Goal: Check status: Check status

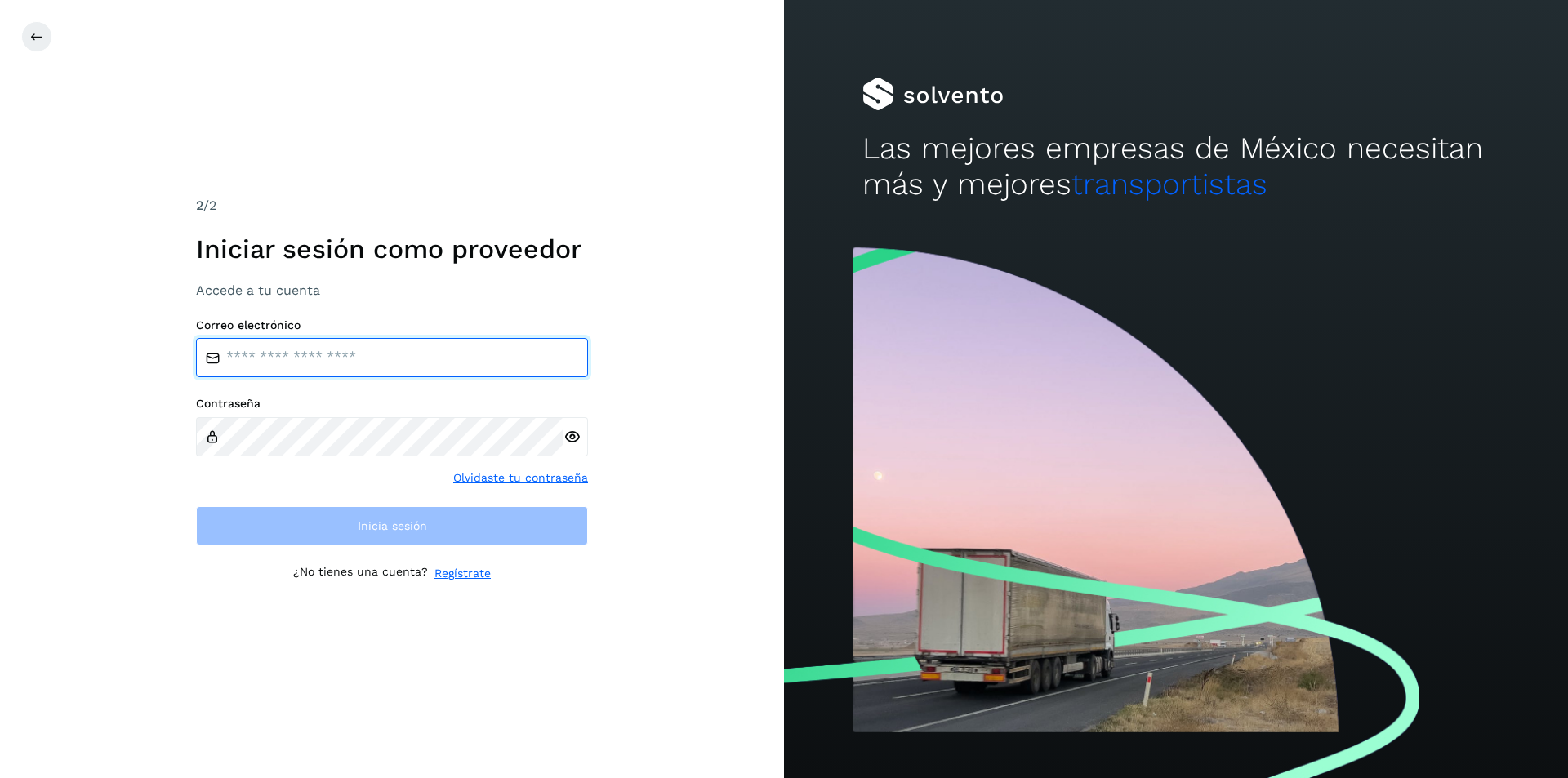
type input "**********"
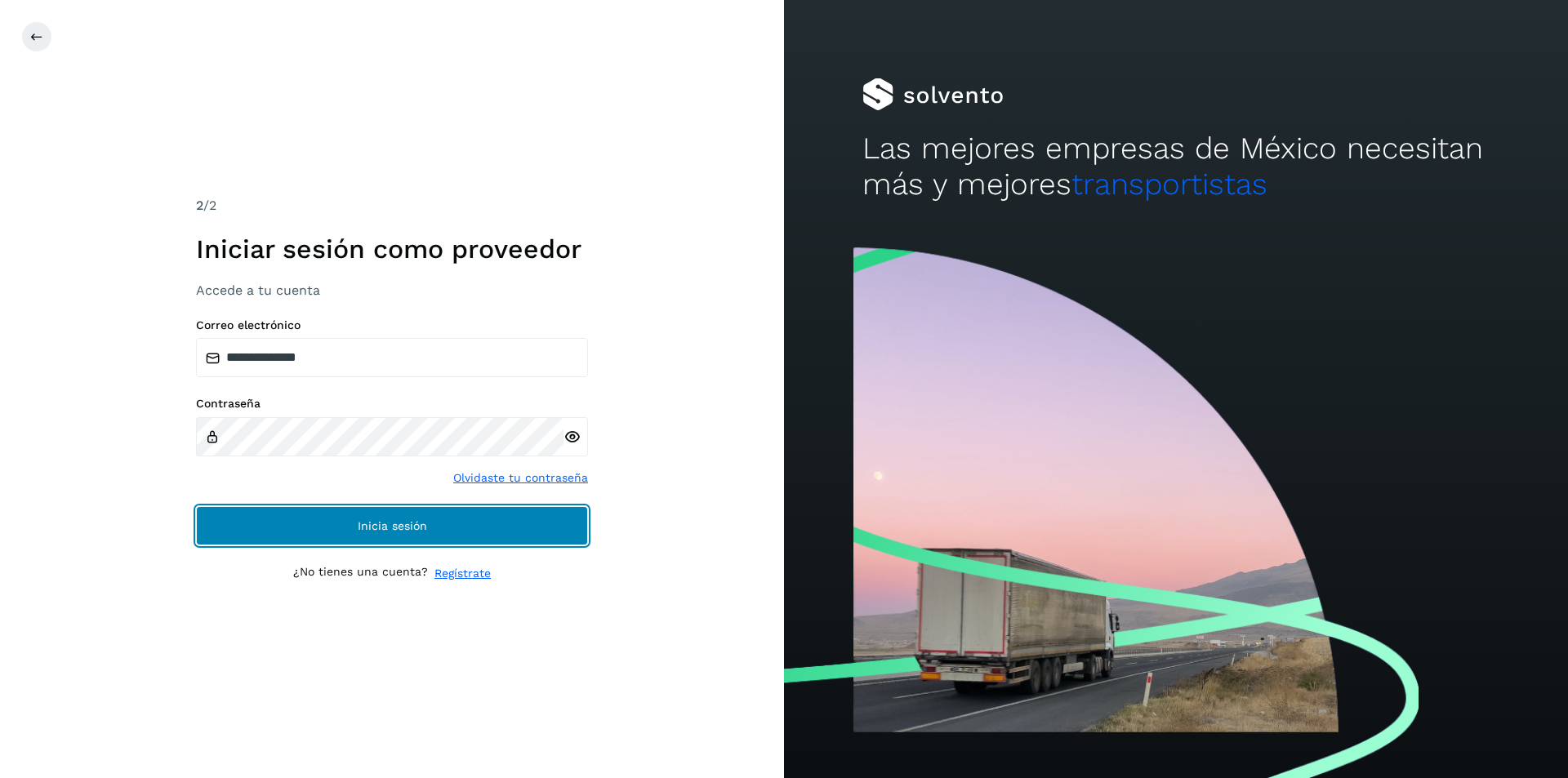
click at [404, 531] on span "Inicia sesión" at bounding box center [392, 526] width 70 height 12
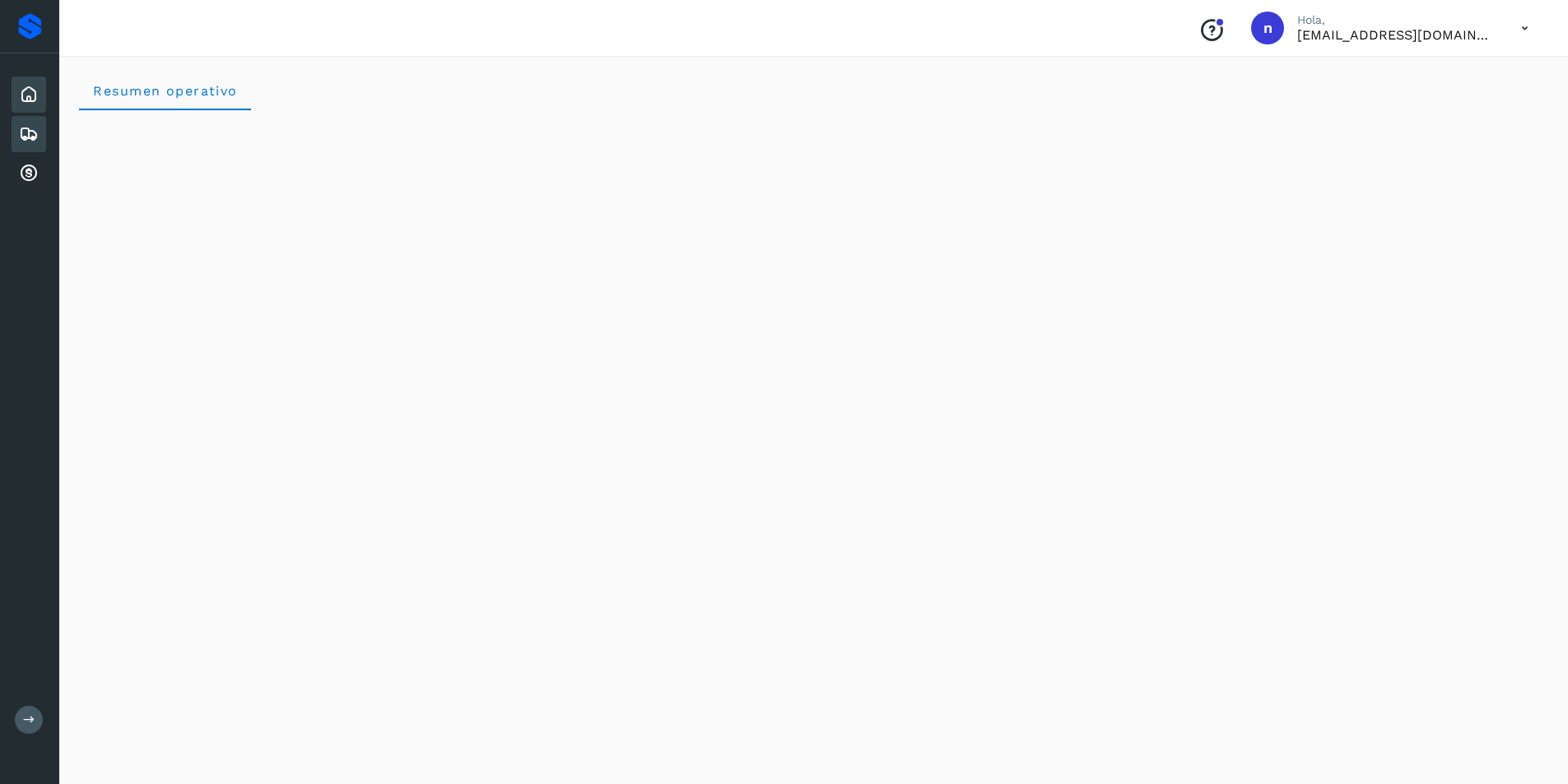
click at [32, 129] on icon at bounding box center [29, 134] width 20 height 20
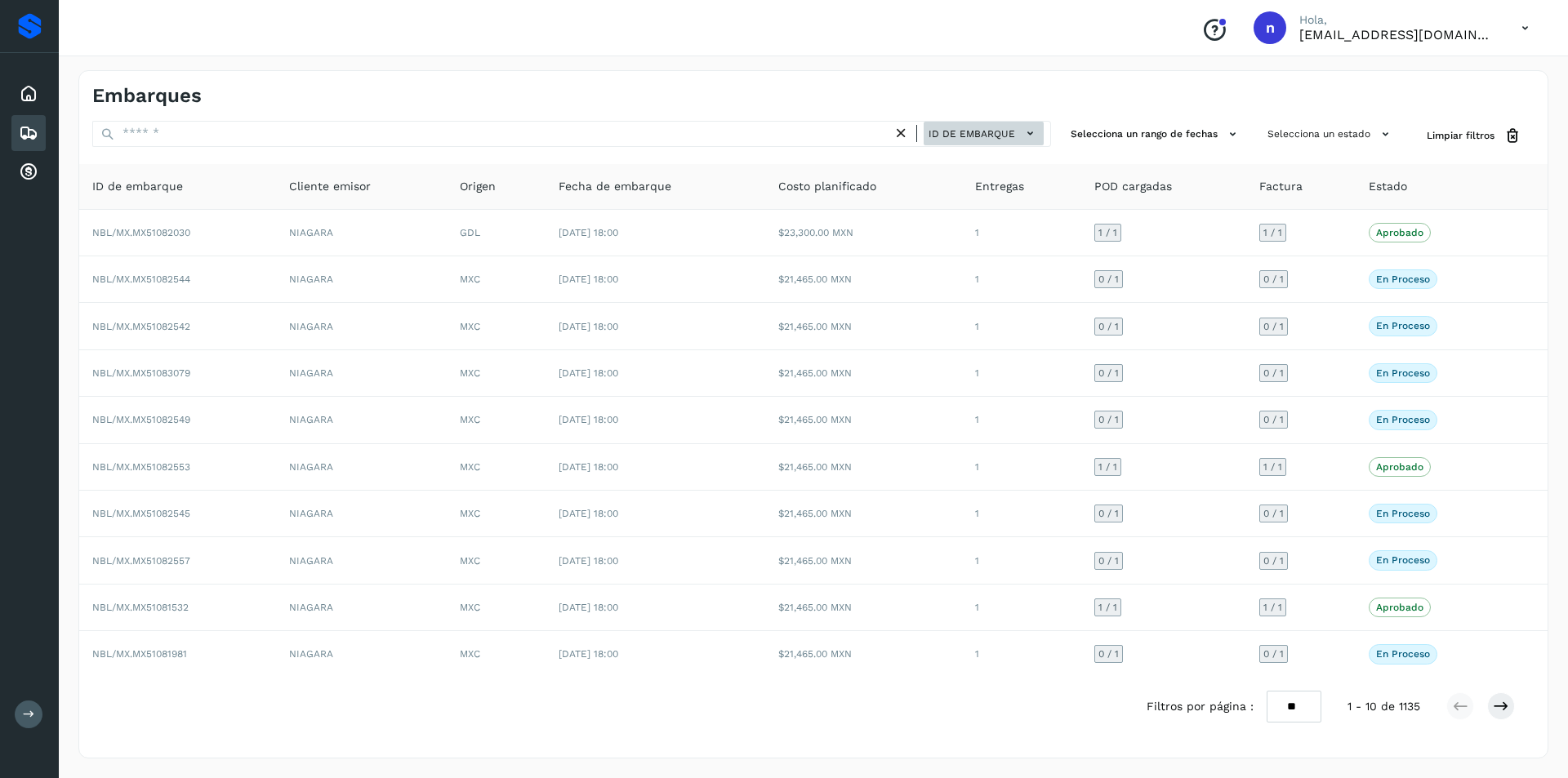
click at [1025, 127] on icon at bounding box center [1030, 133] width 17 height 17
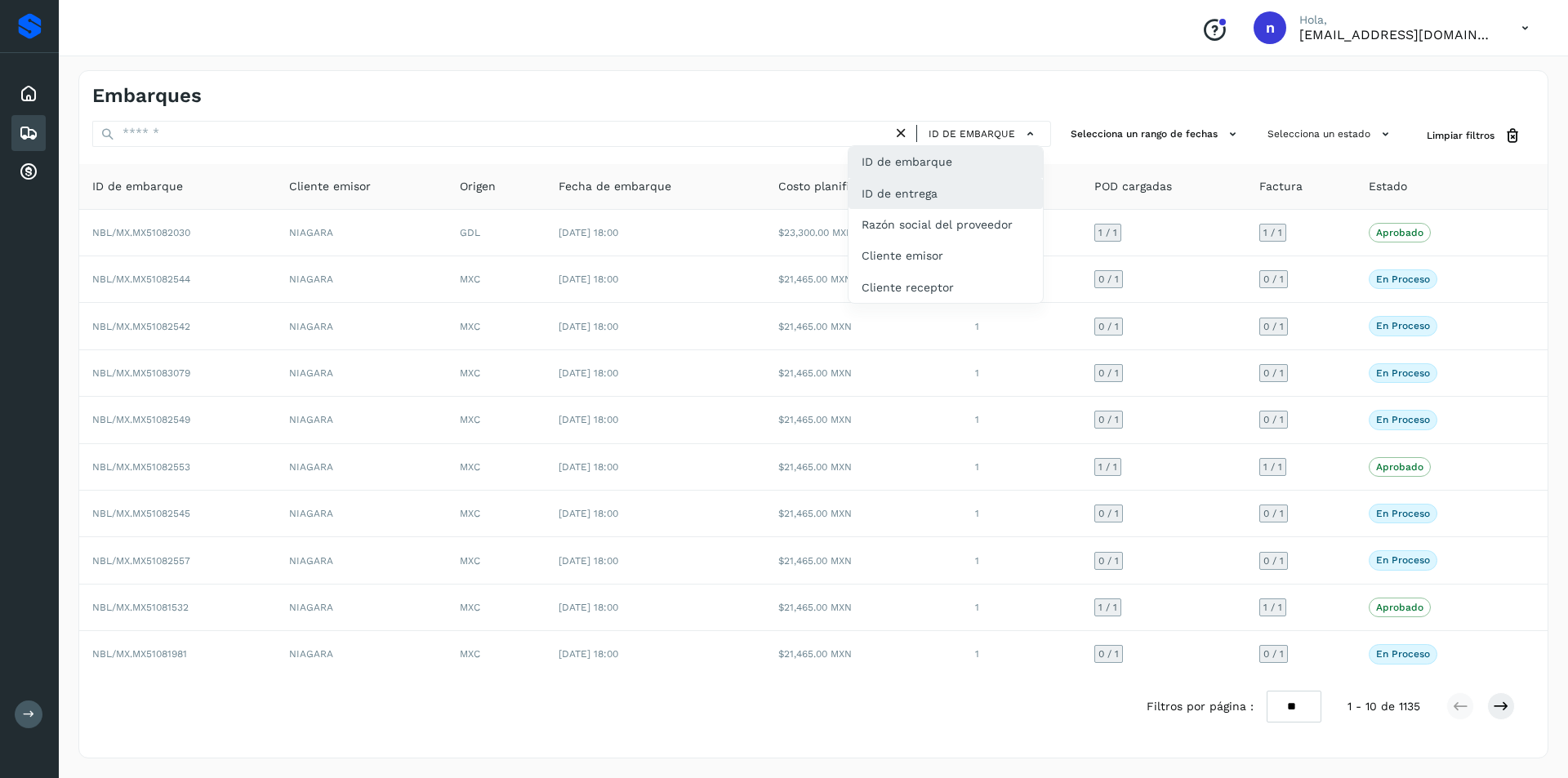
click at [960, 190] on div "ID de entrega" at bounding box center [946, 194] width 195 height 31
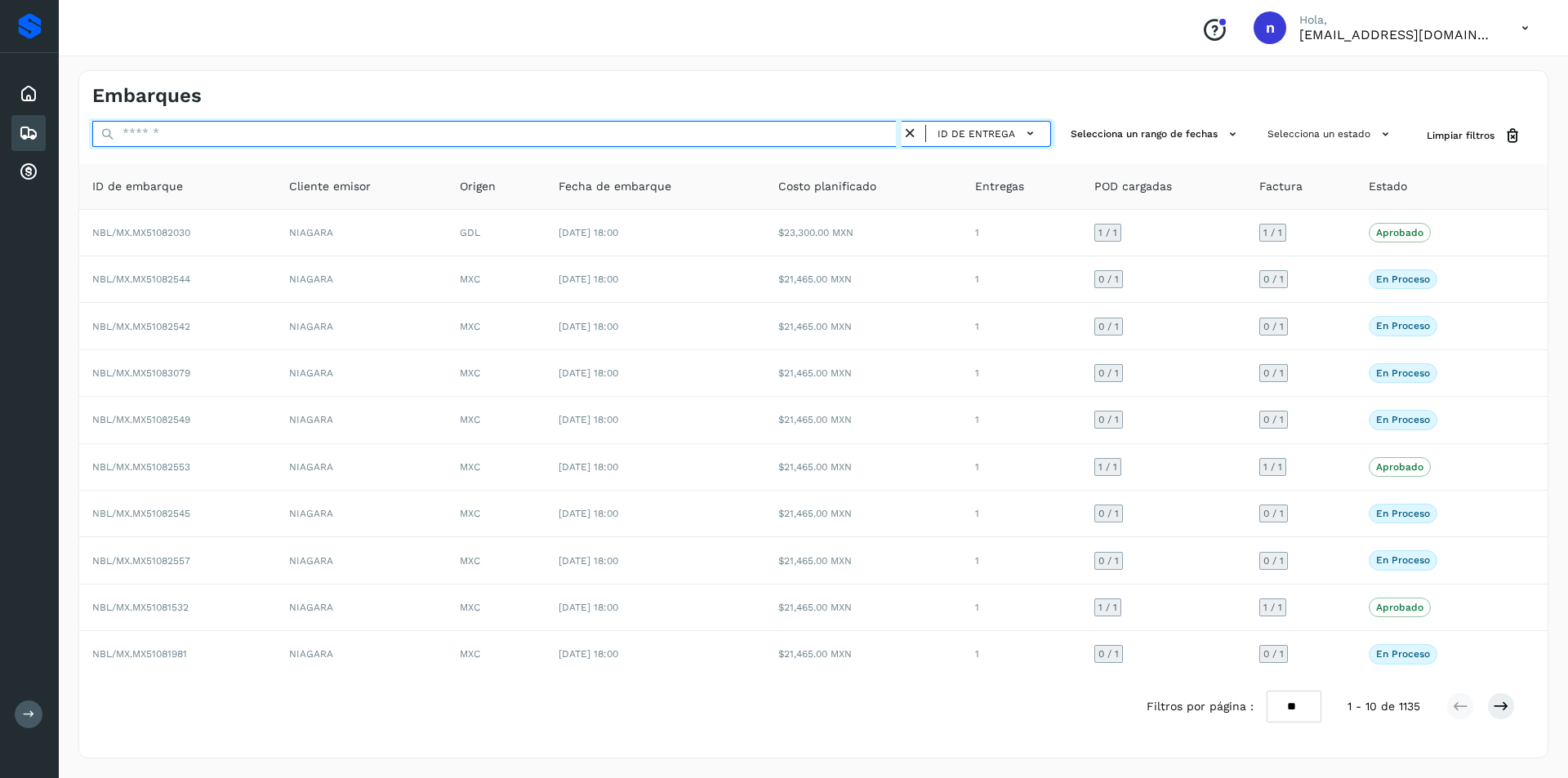
click at [850, 133] on input "text" at bounding box center [497, 134] width 810 height 27
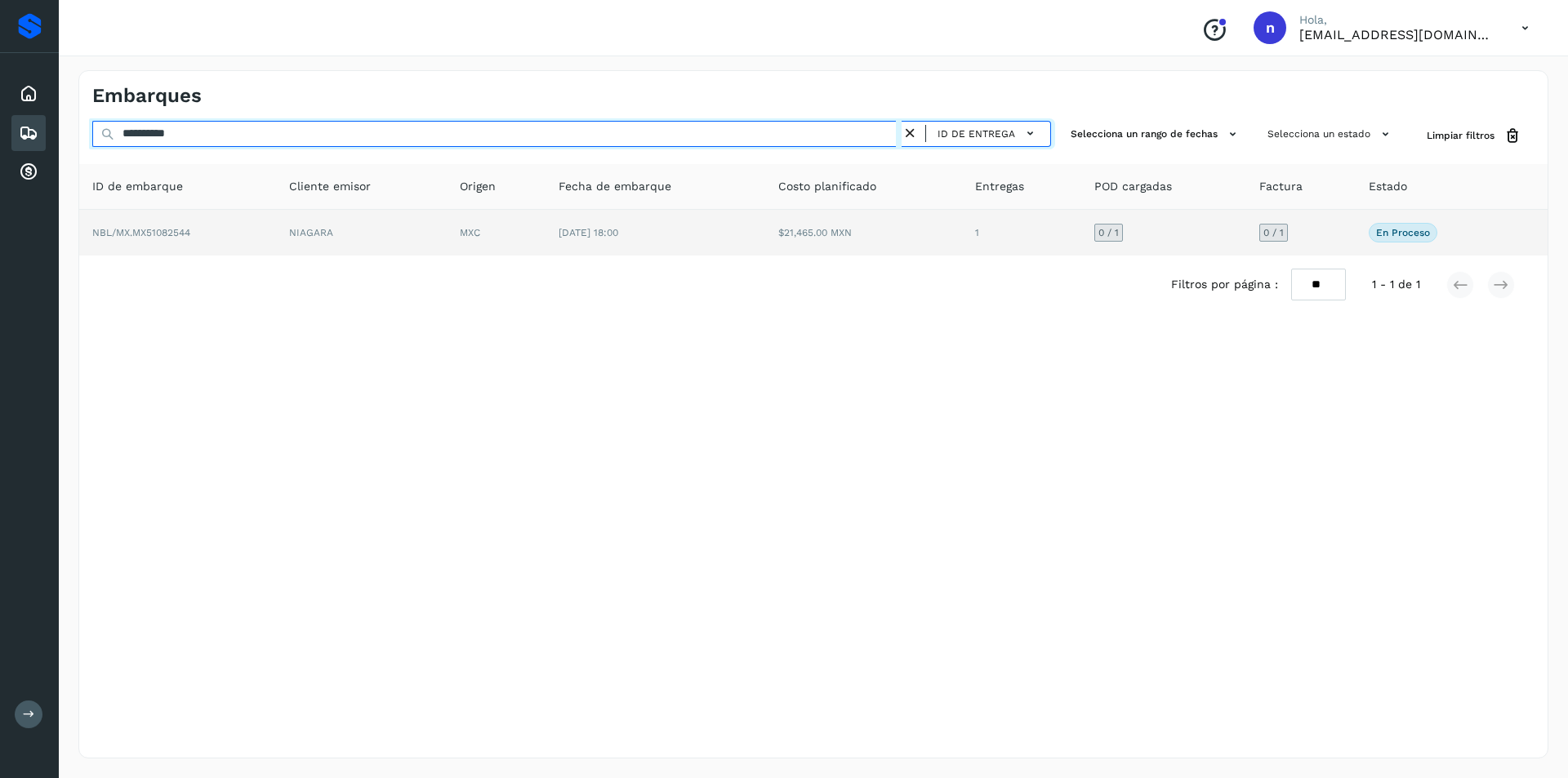
type input "**********"
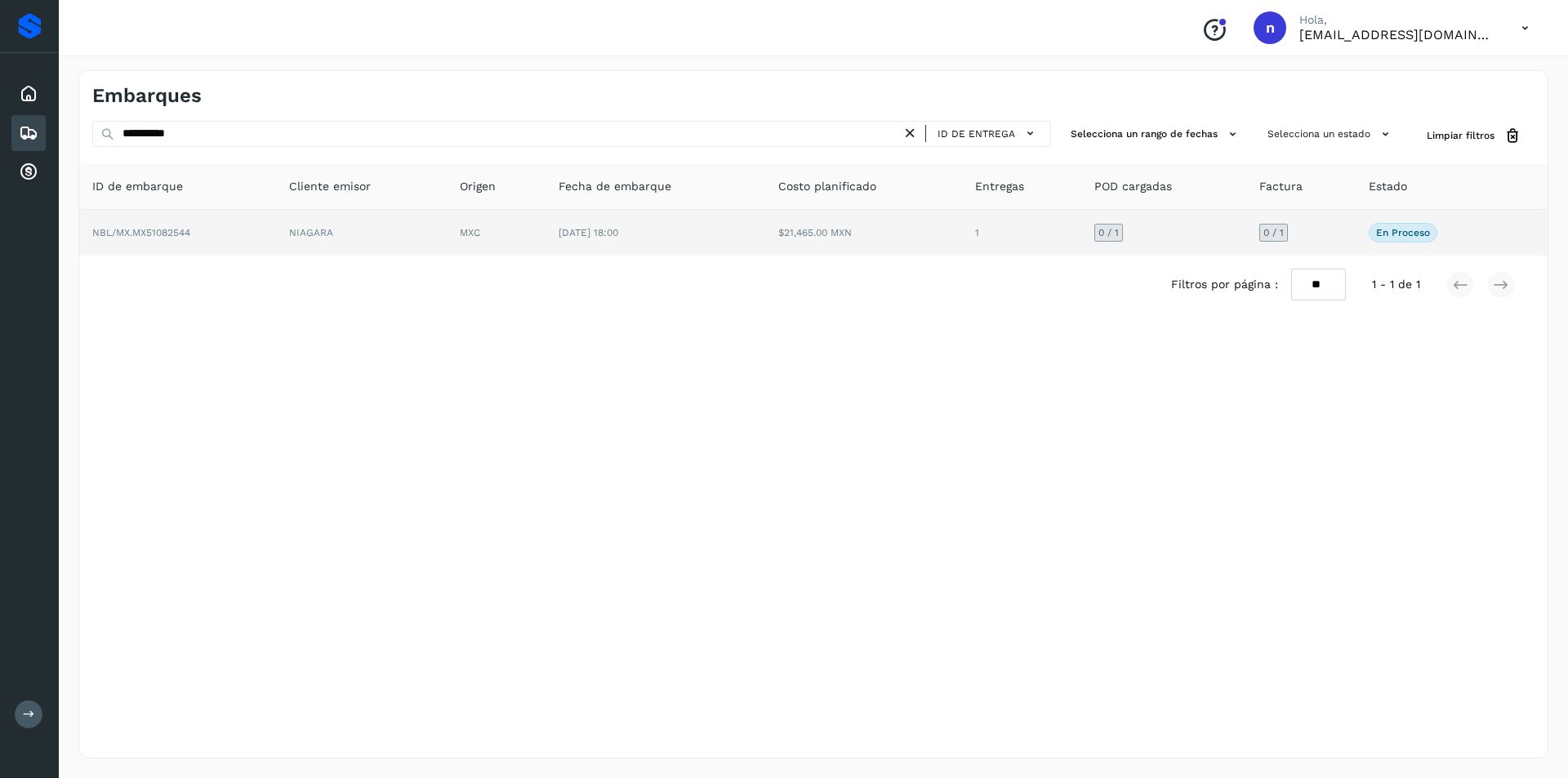
click at [151, 229] on span "NBL/MX.MX51082544" at bounding box center [142, 233] width 98 height 12
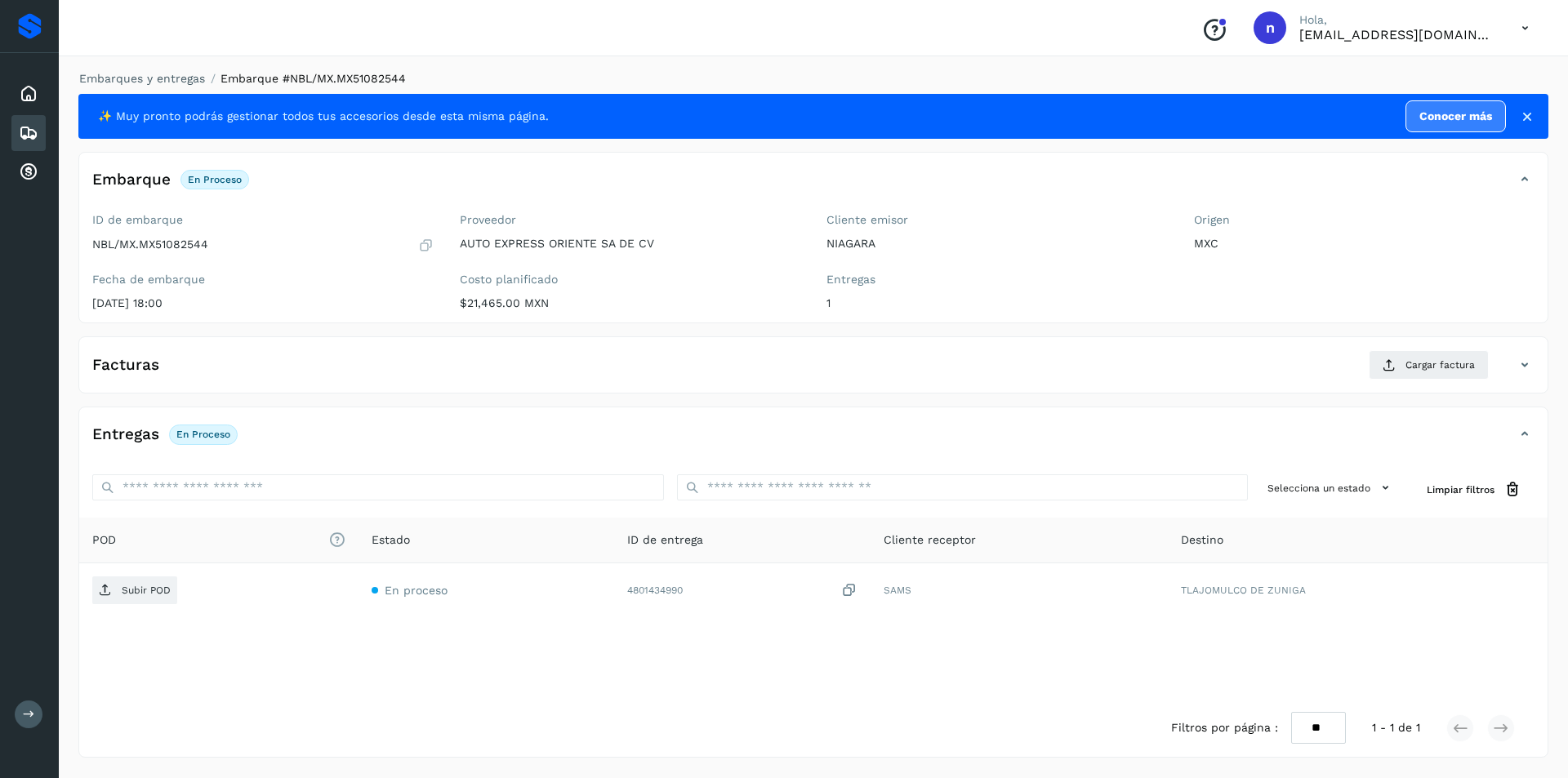
click at [1524, 26] on icon at bounding box center [1526, 29] width 33 height 33
click at [1528, 24] on div at bounding box center [784, 389] width 1568 height 778
click at [1522, 28] on icon at bounding box center [1526, 29] width 33 height 33
click at [1417, 74] on div "Cerrar sesión" at bounding box center [1444, 74] width 195 height 31
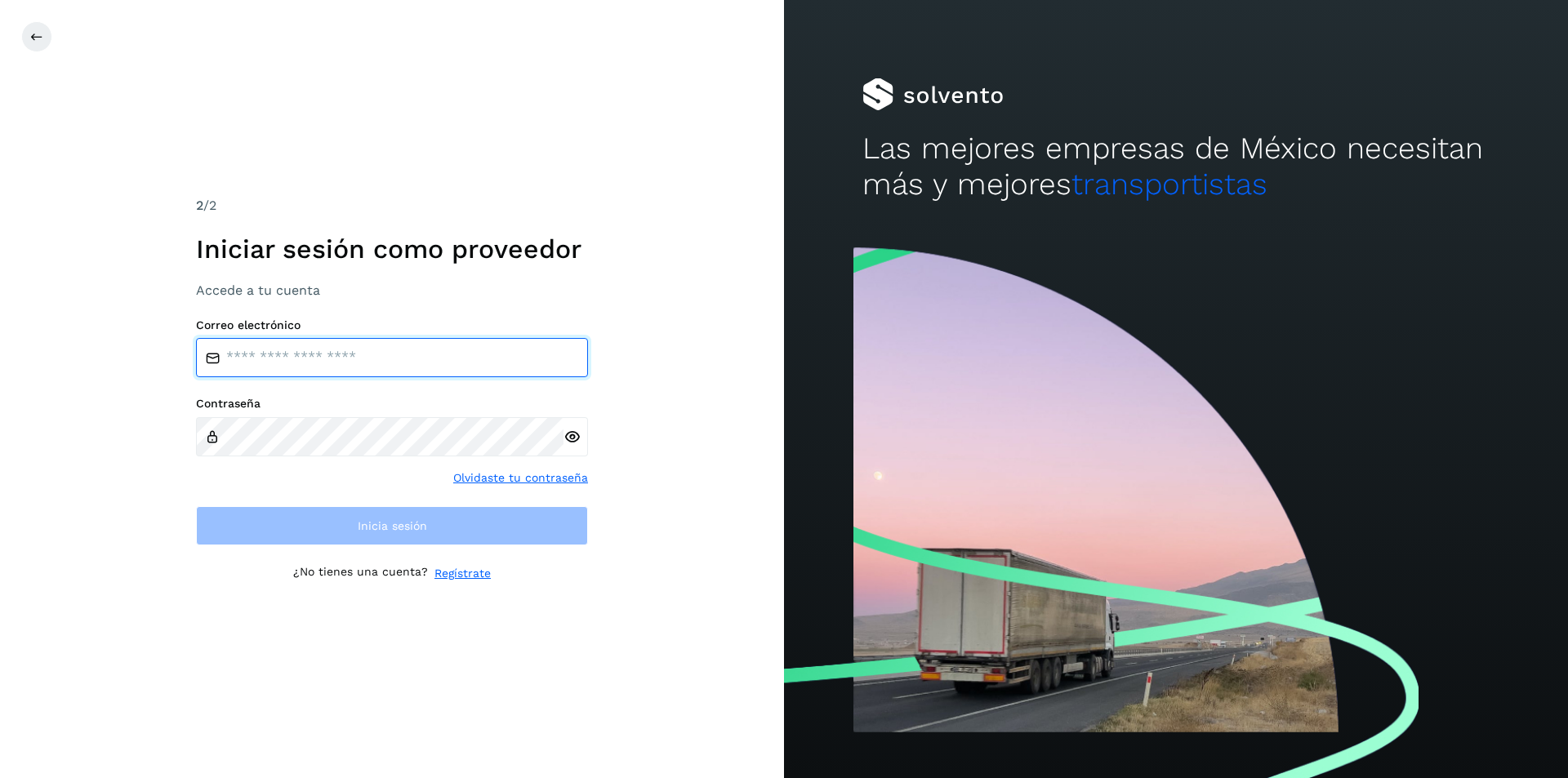
type input "**********"
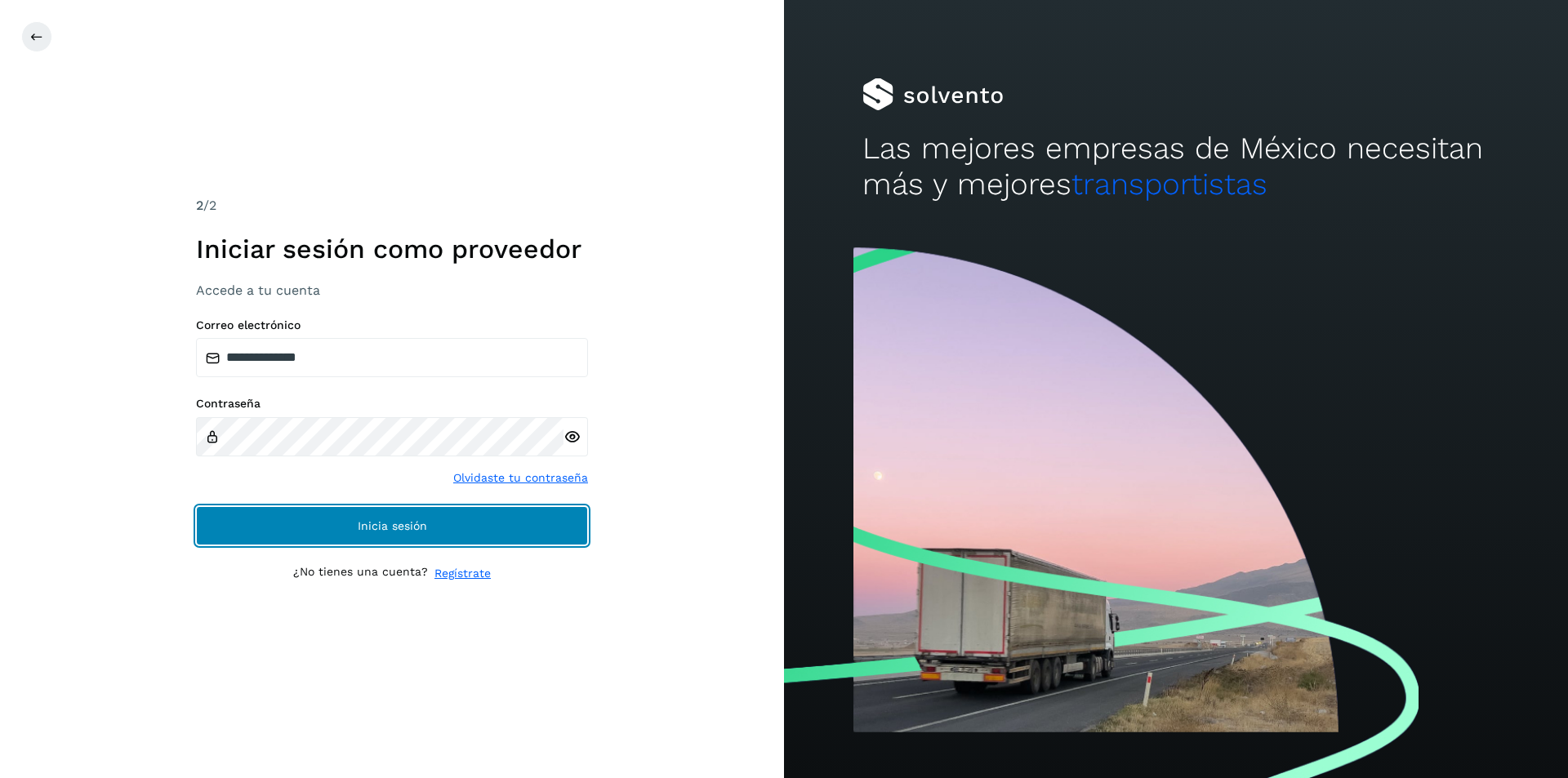
click at [390, 527] on span "Inicia sesión" at bounding box center [392, 526] width 70 height 12
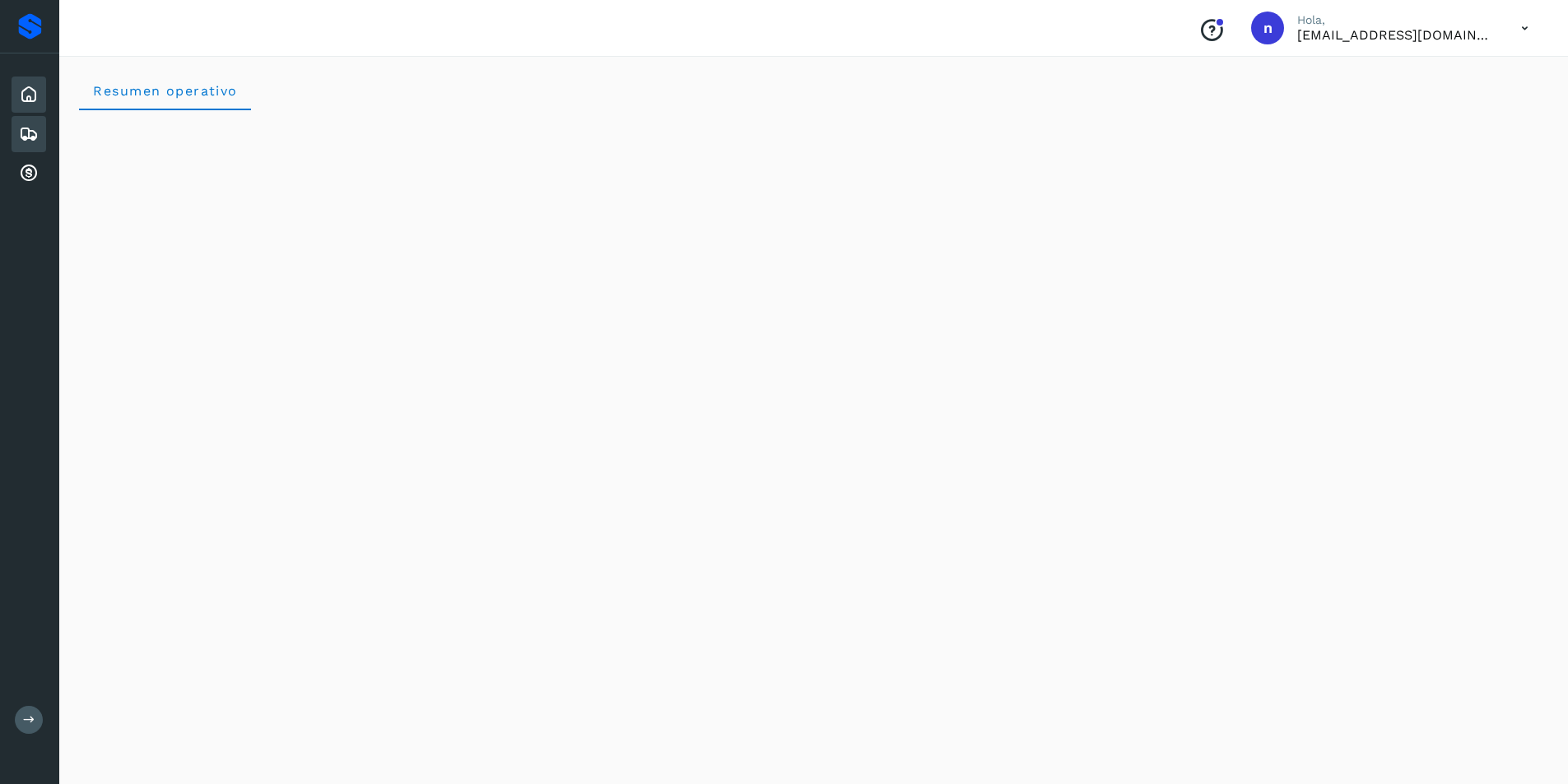
click at [31, 134] on icon at bounding box center [29, 134] width 20 height 20
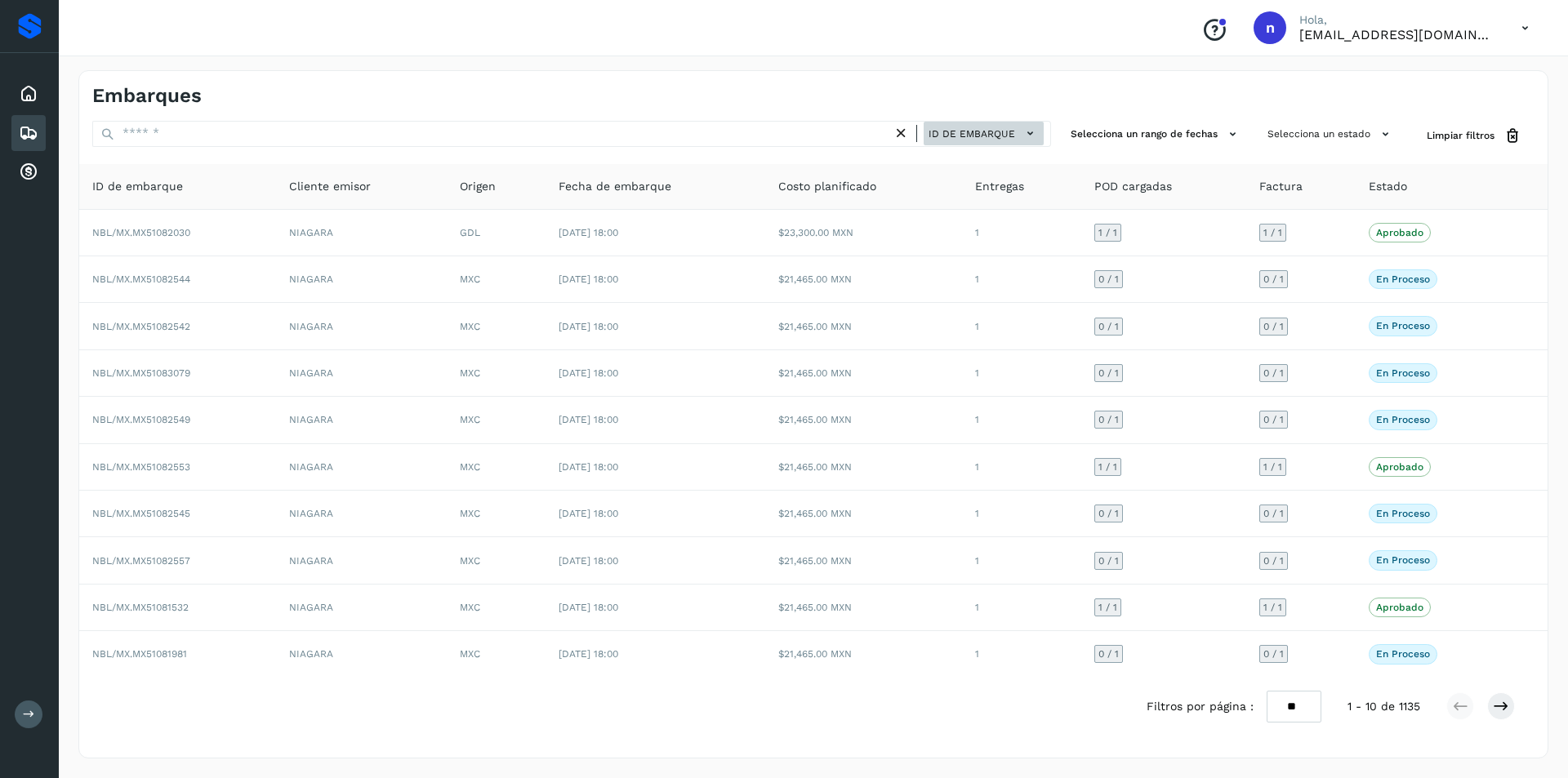
click at [1034, 135] on icon at bounding box center [1030, 133] width 17 height 17
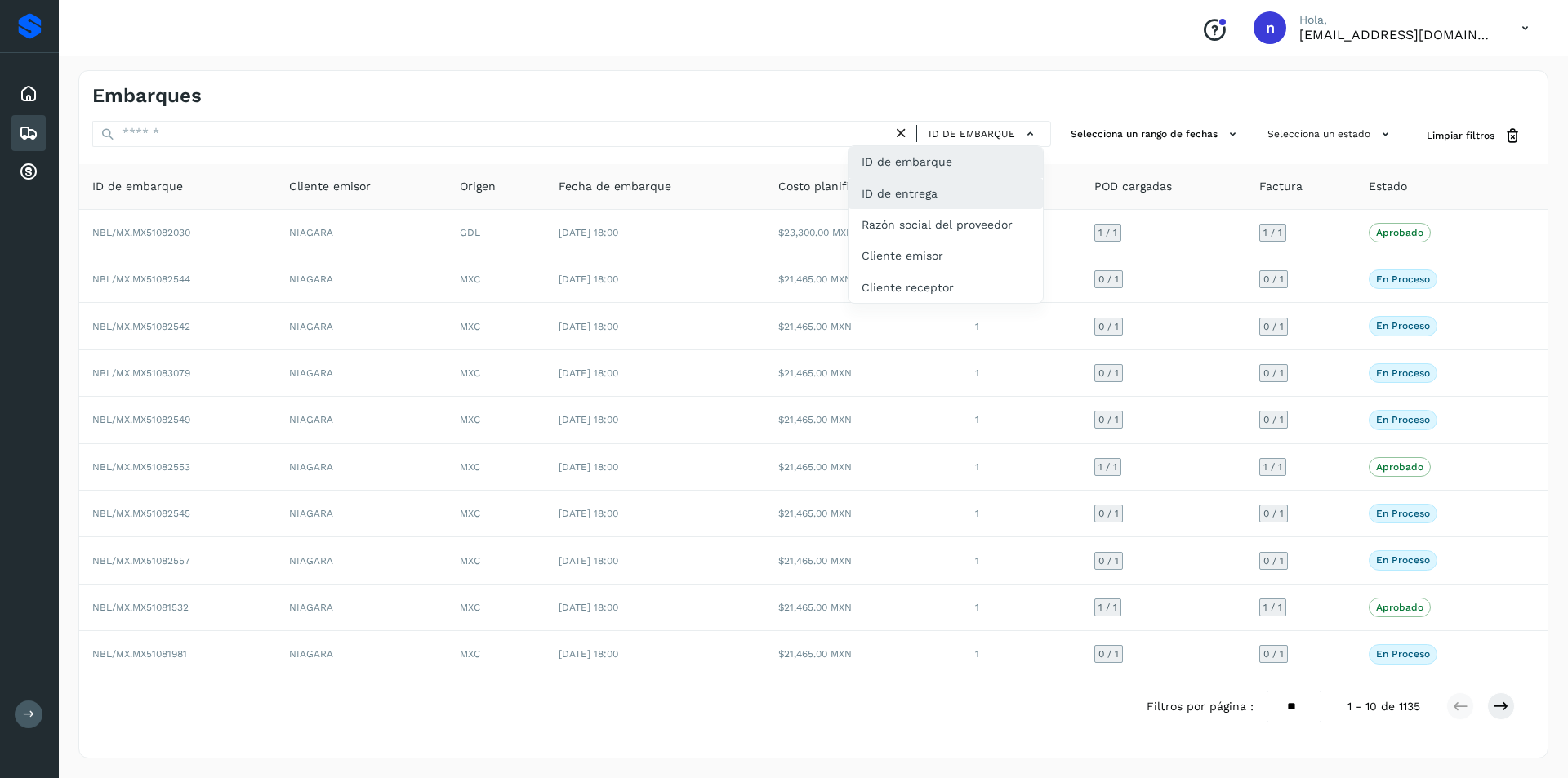
click at [980, 200] on div "ID de entrega" at bounding box center [946, 194] width 195 height 31
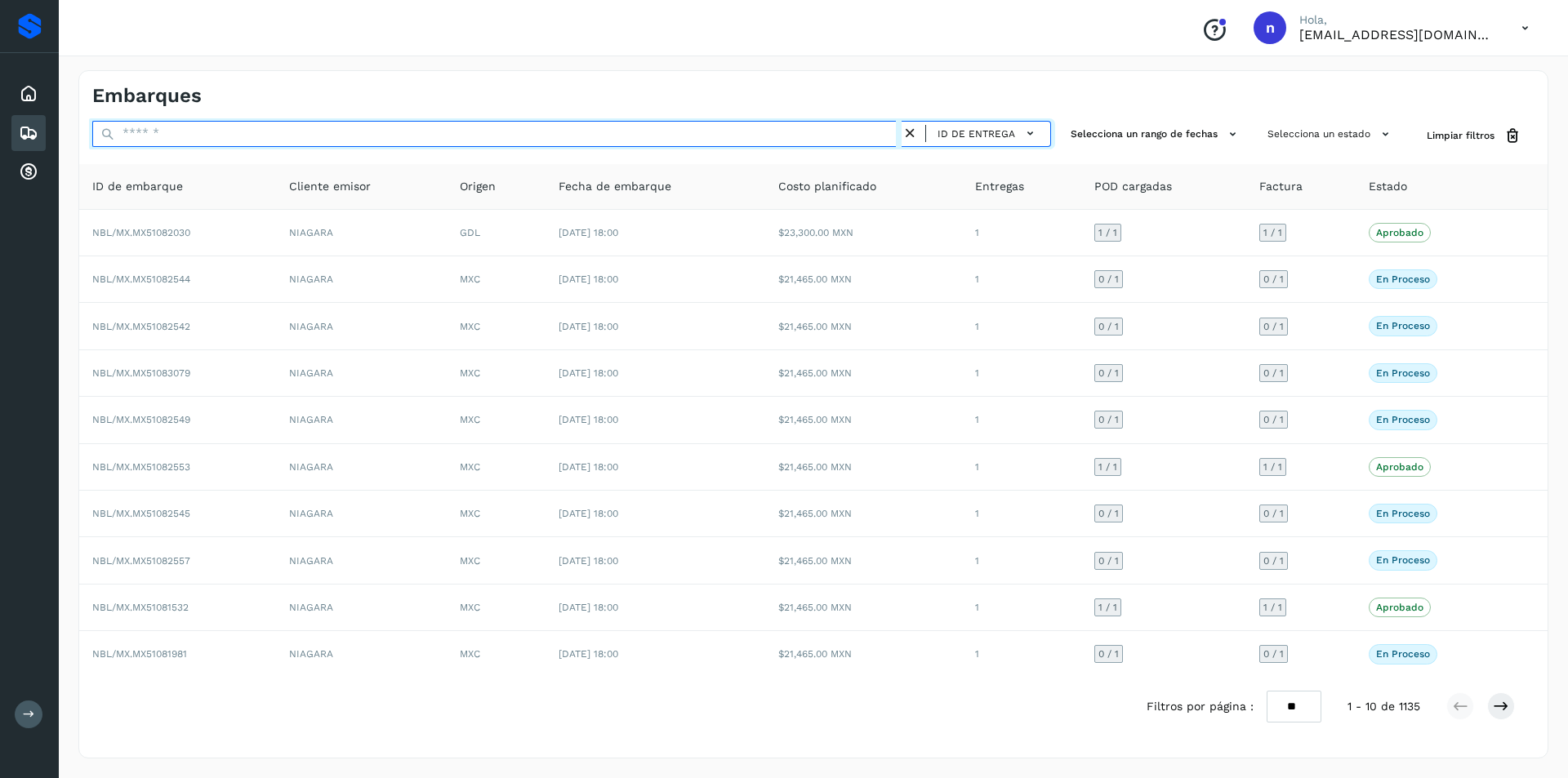
click at [607, 136] on input "text" at bounding box center [497, 134] width 810 height 27
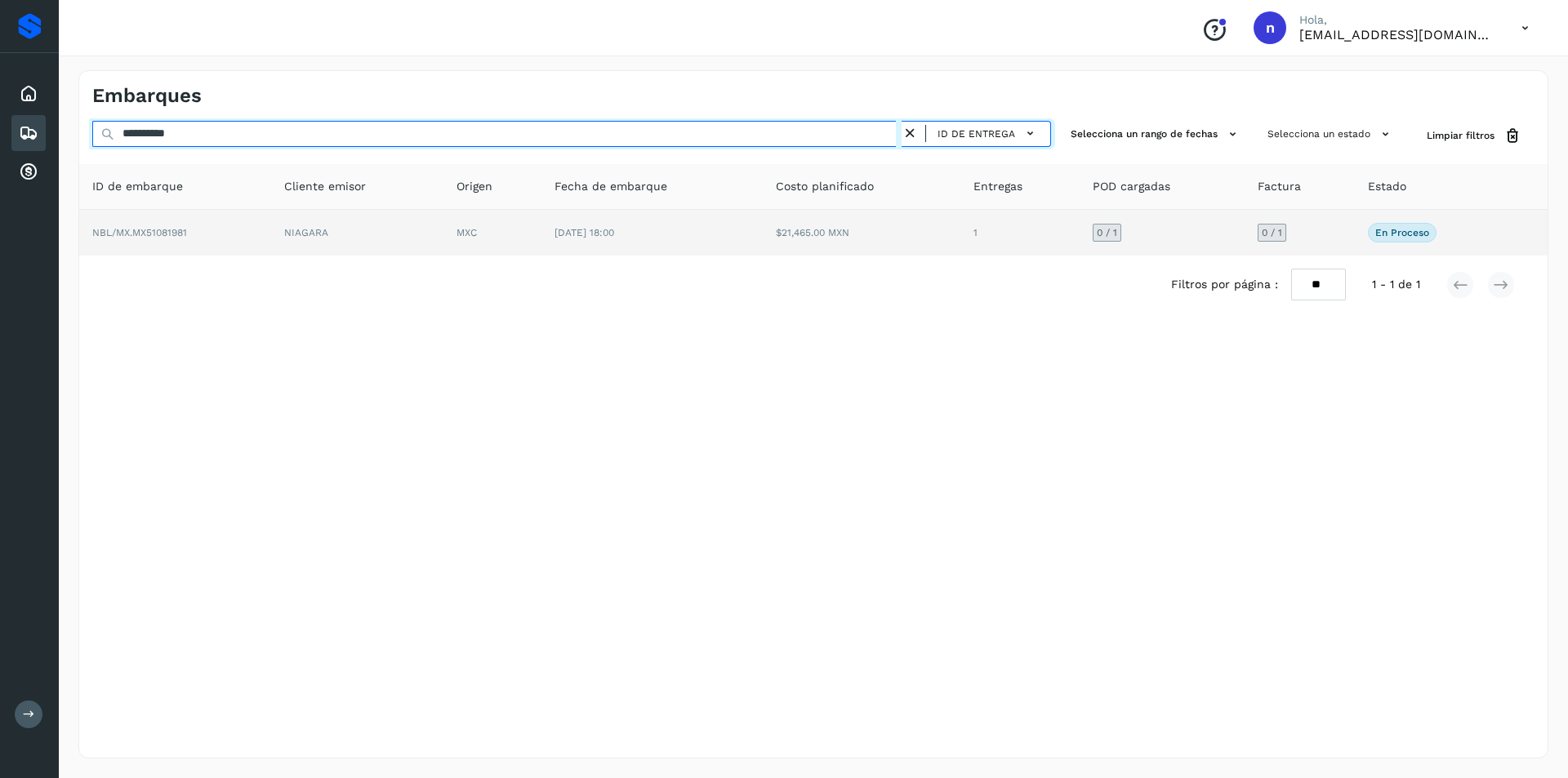
type input "**********"
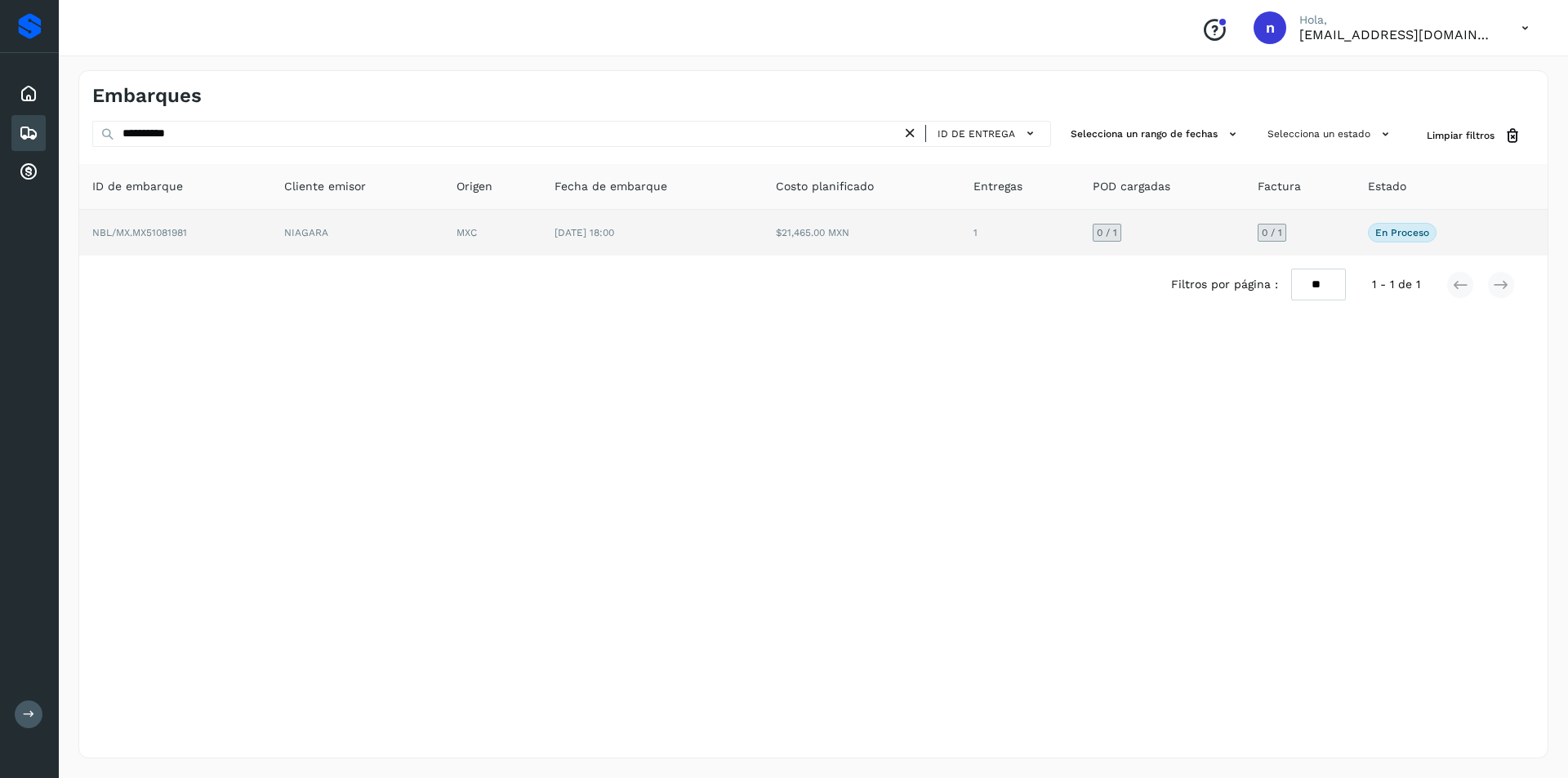
click at [147, 232] on span "NBL/MX.MX51081981" at bounding box center [140, 233] width 94 height 12
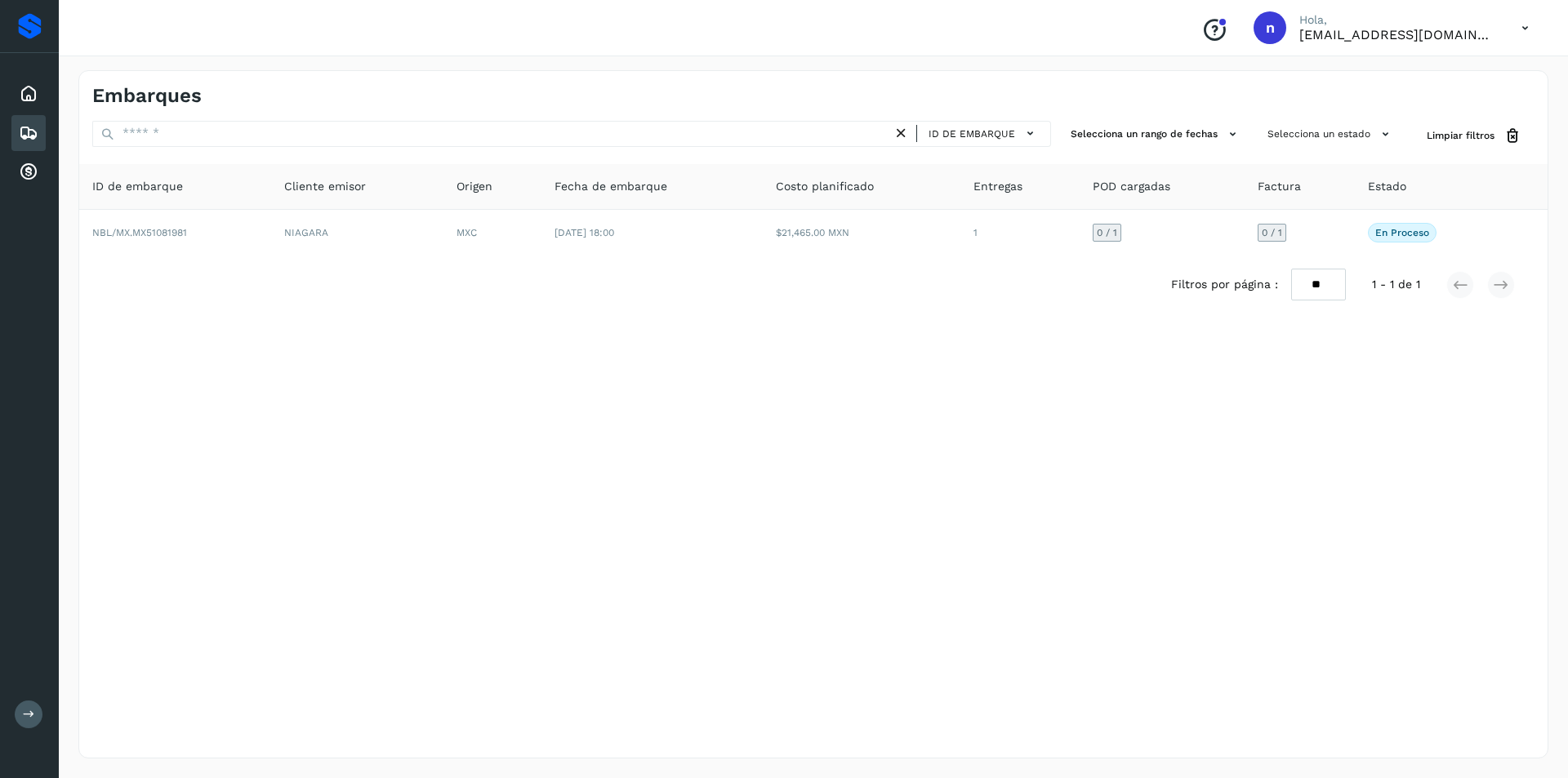
click at [1529, 27] on icon at bounding box center [1526, 29] width 33 height 33
click at [1435, 70] on div "Cerrar sesión" at bounding box center [1444, 74] width 195 height 31
